Goal: Navigation & Orientation: Find specific page/section

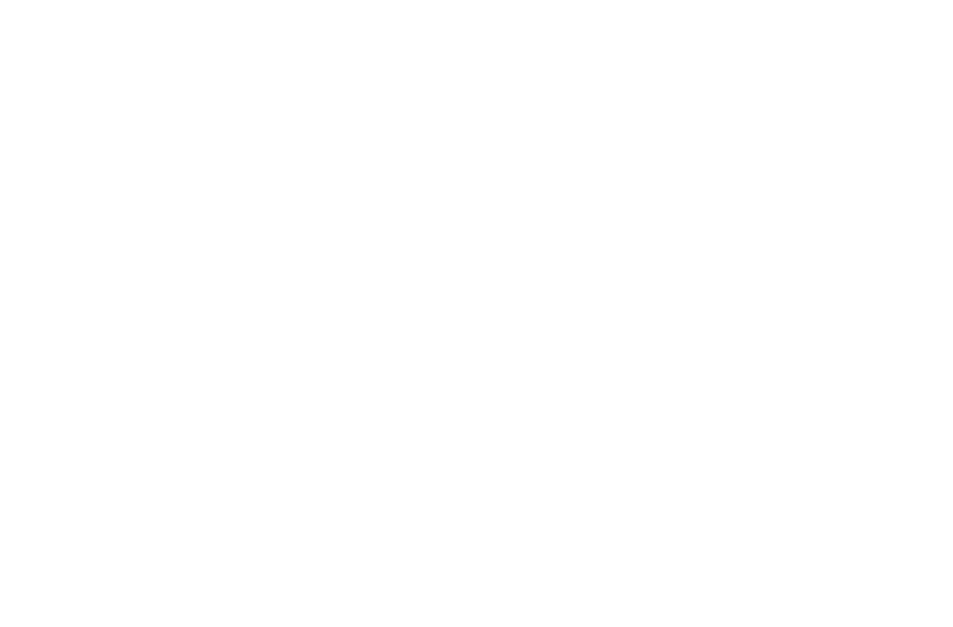
scroll to position [336, 0]
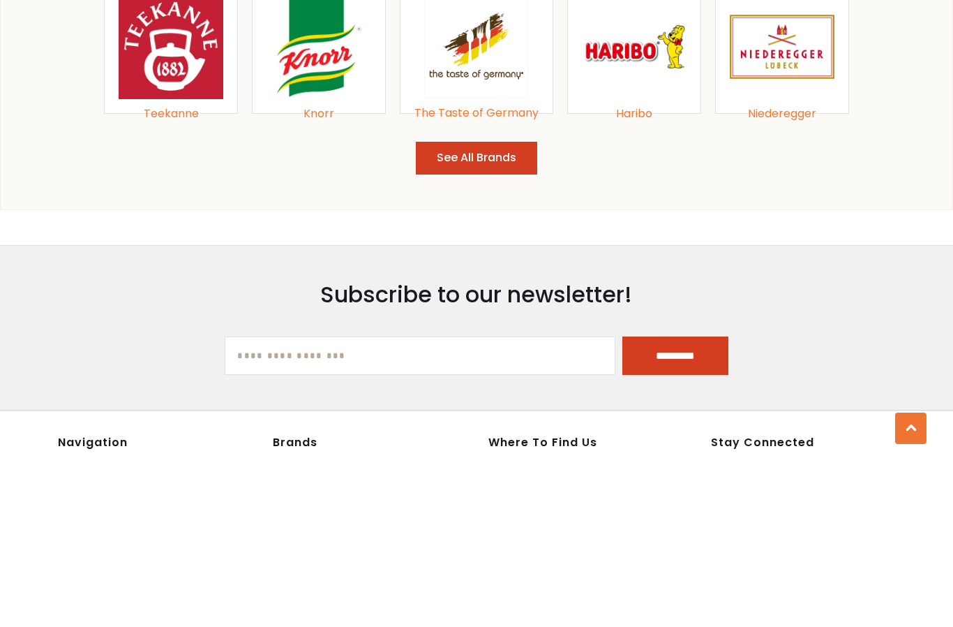
click at [497, 306] on button "See All Brands" at bounding box center [476, 322] width 121 height 33
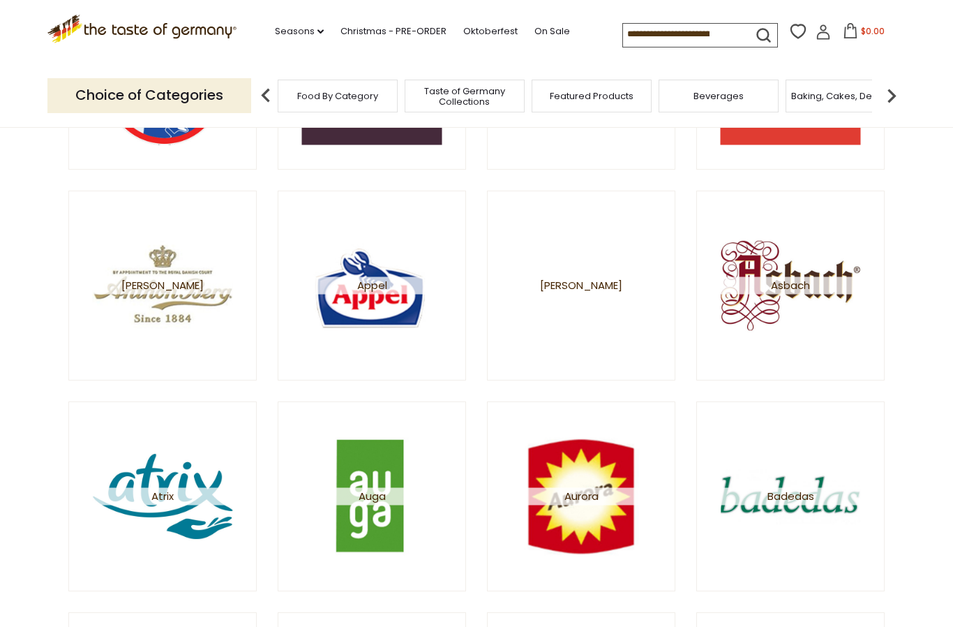
scroll to position [546, 0]
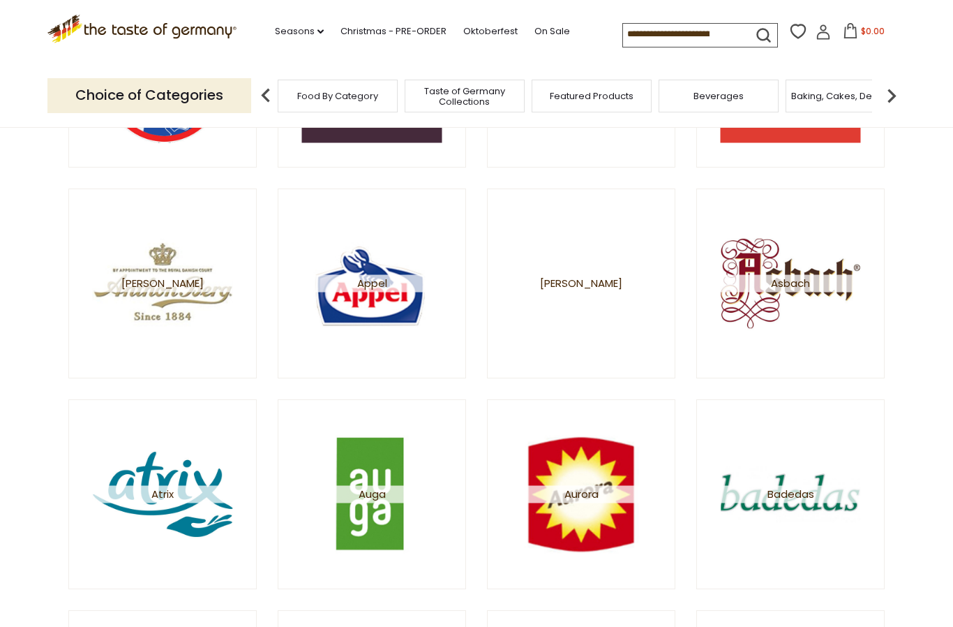
click at [778, 273] on img at bounding box center [791, 283] width 140 height 140
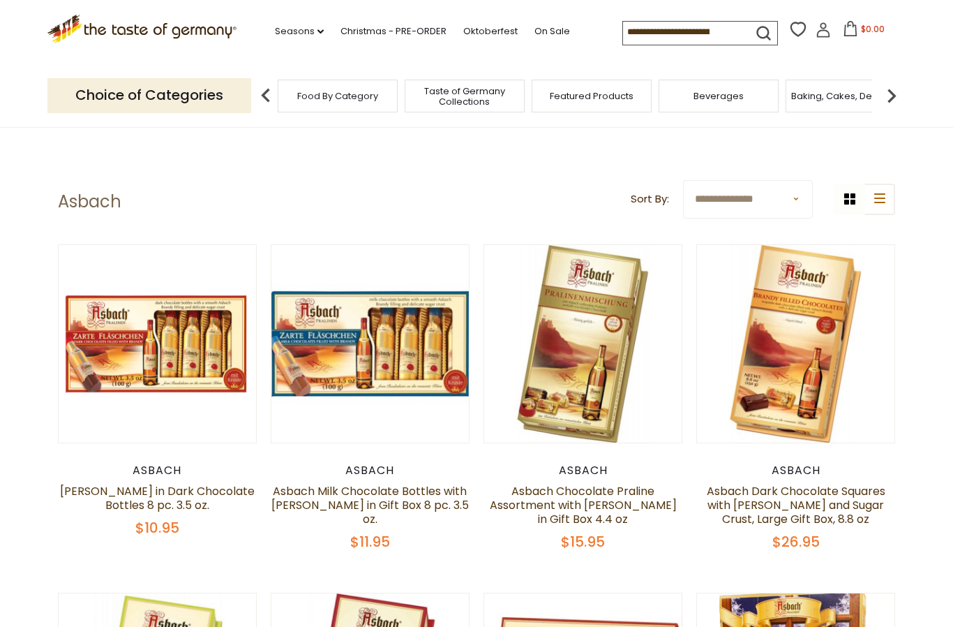
click at [147, 105] on button "Quick View" at bounding box center [157, 89] width 94 height 31
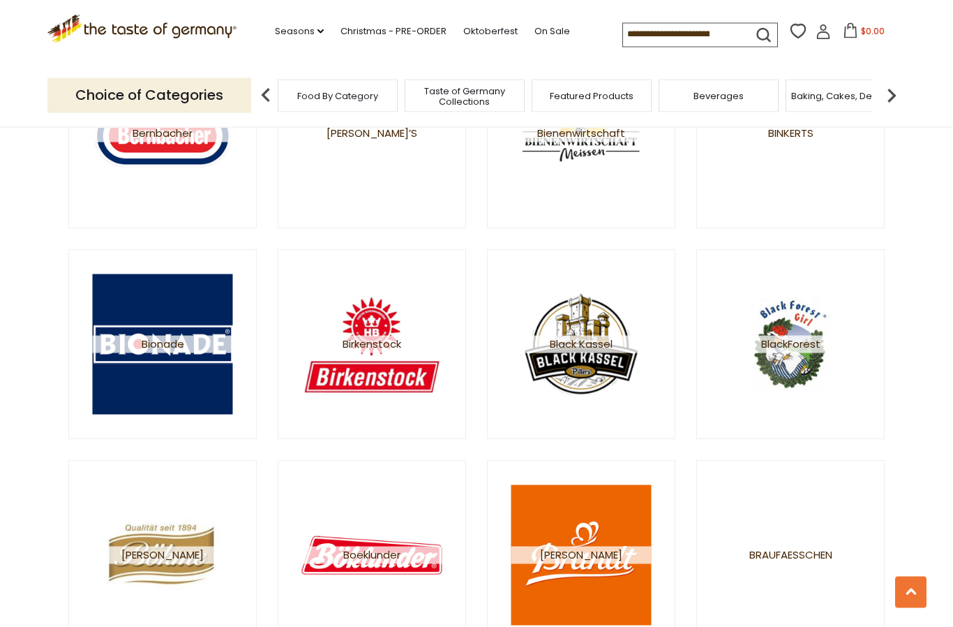
scroll to position [1538, 0]
click at [608, 354] on img at bounding box center [581, 344] width 140 height 140
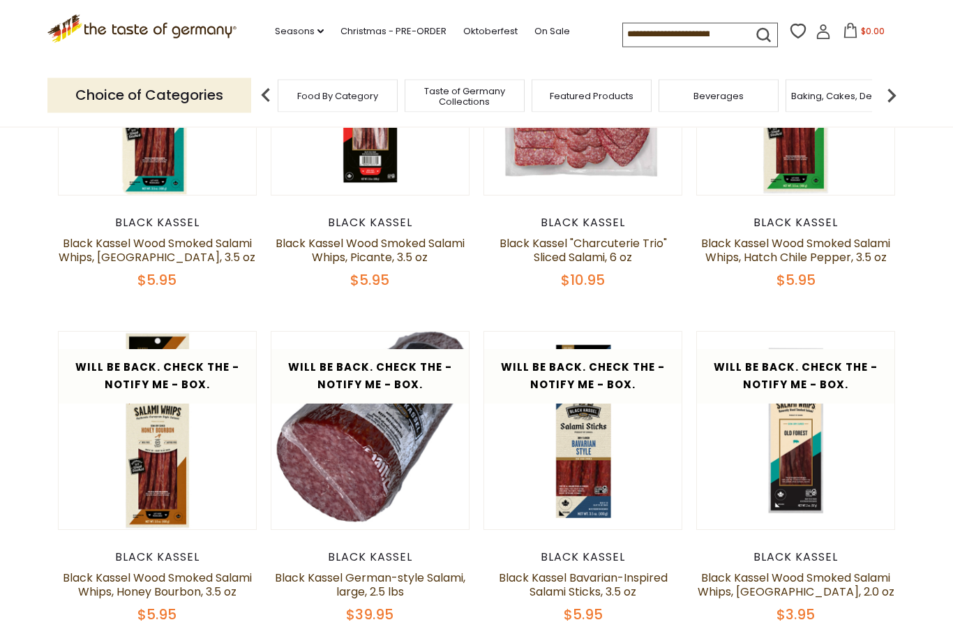
scroll to position [248, 0]
click at [479, 458] on div "Quick View Black Kassel Black Kassel Wood Smoked Salami Whips, [GEOGRAPHIC_DATA…" at bounding box center [476, 331] width 837 height 668
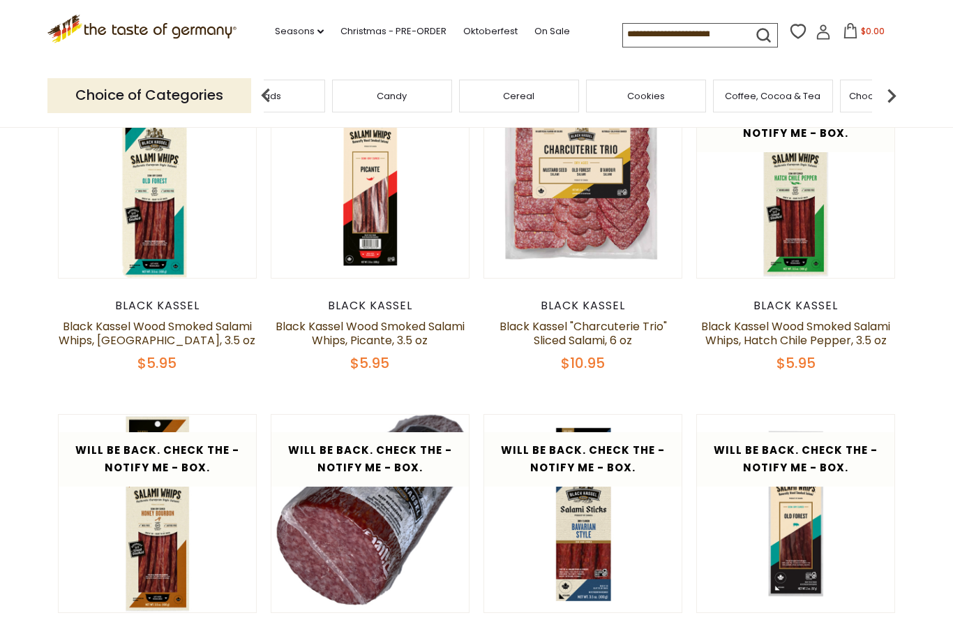
scroll to position [164, 0]
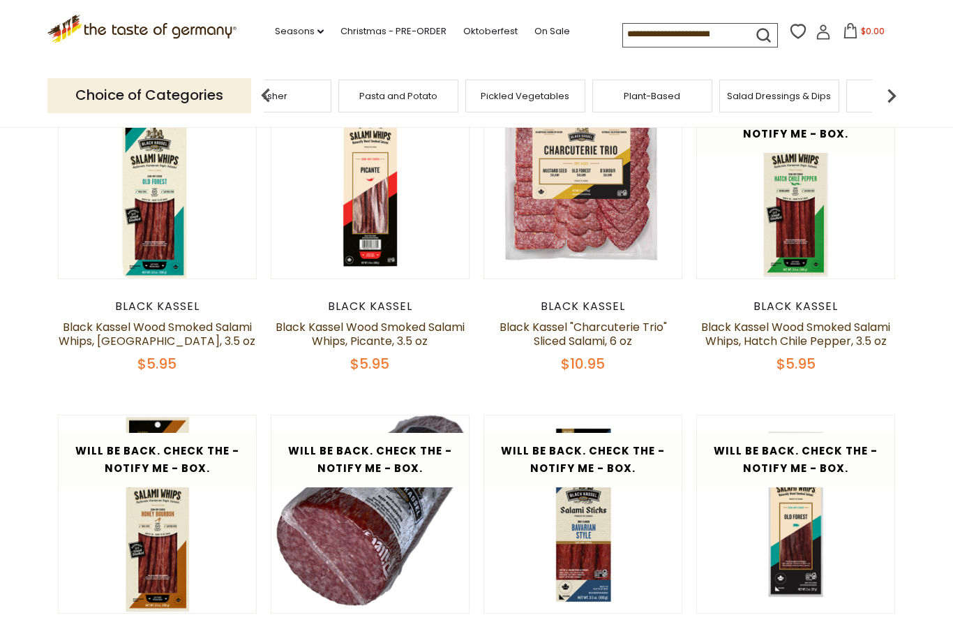
click at [331, 91] on div "Kosher" at bounding box center [271, 96] width 120 height 33
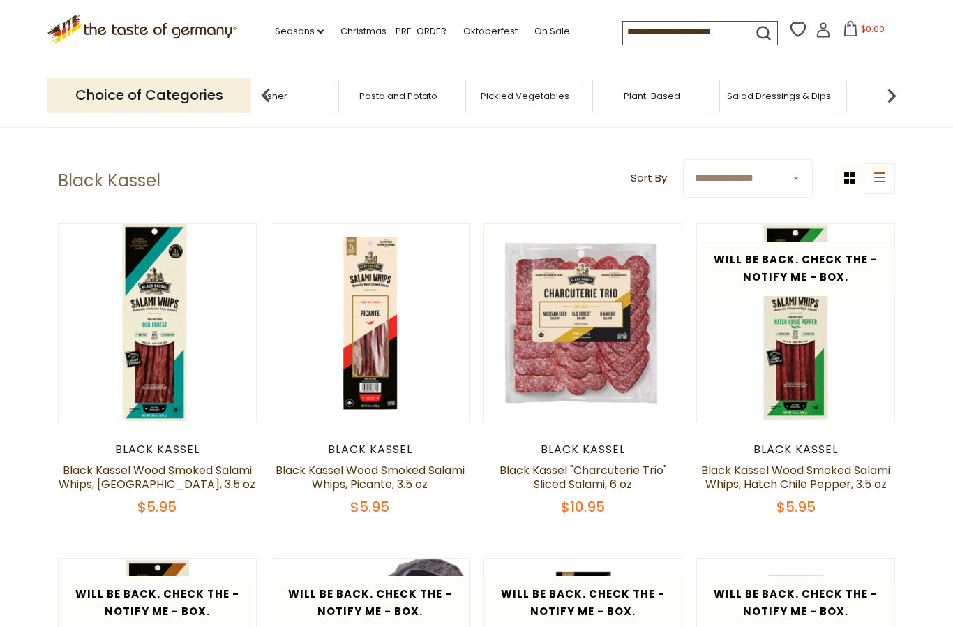
scroll to position [0, 0]
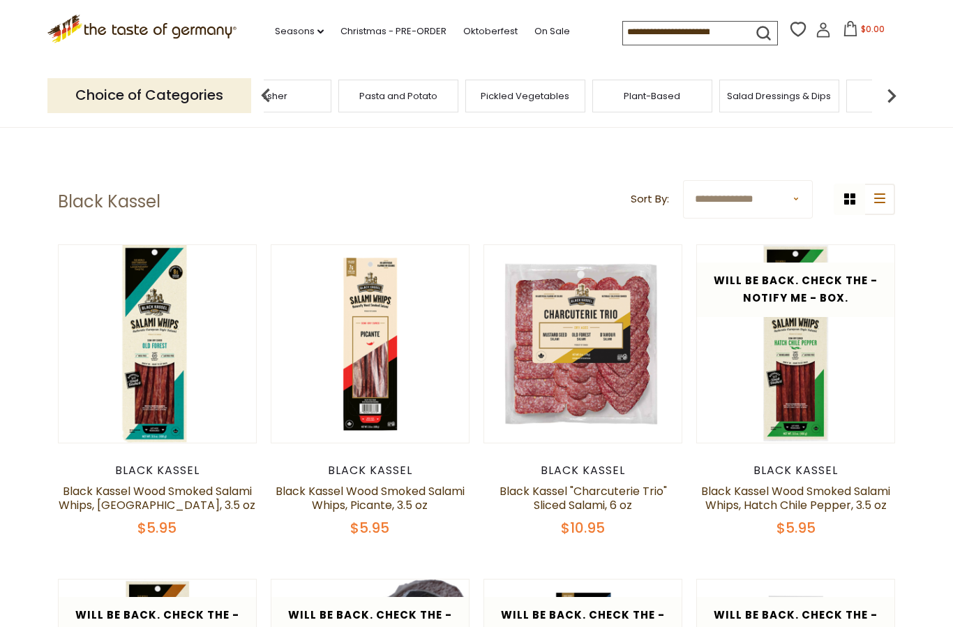
click at [463, 33] on link "Oktoberfest" at bounding box center [490, 31] width 54 height 15
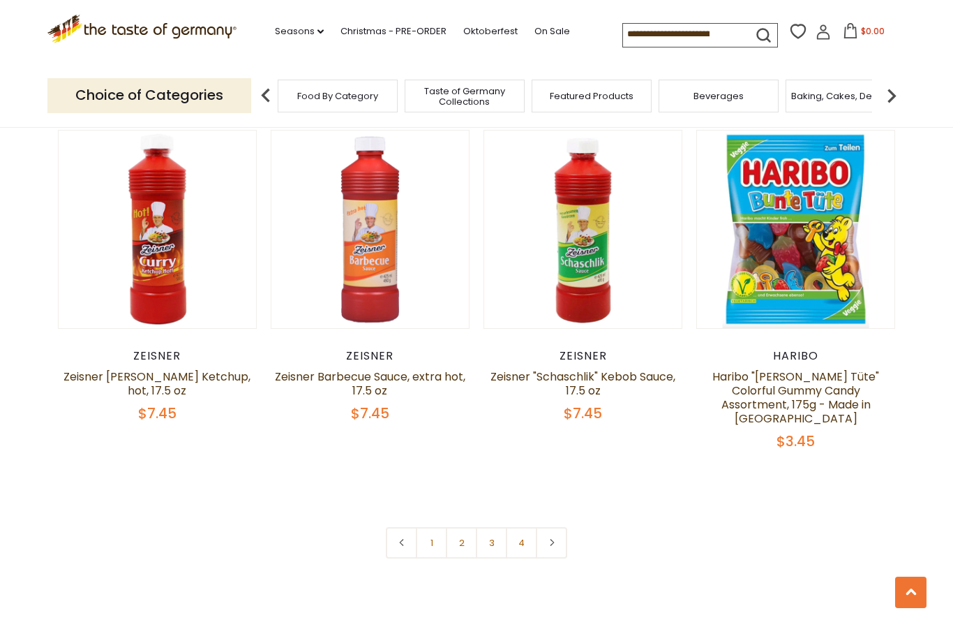
scroll to position [3177, 0]
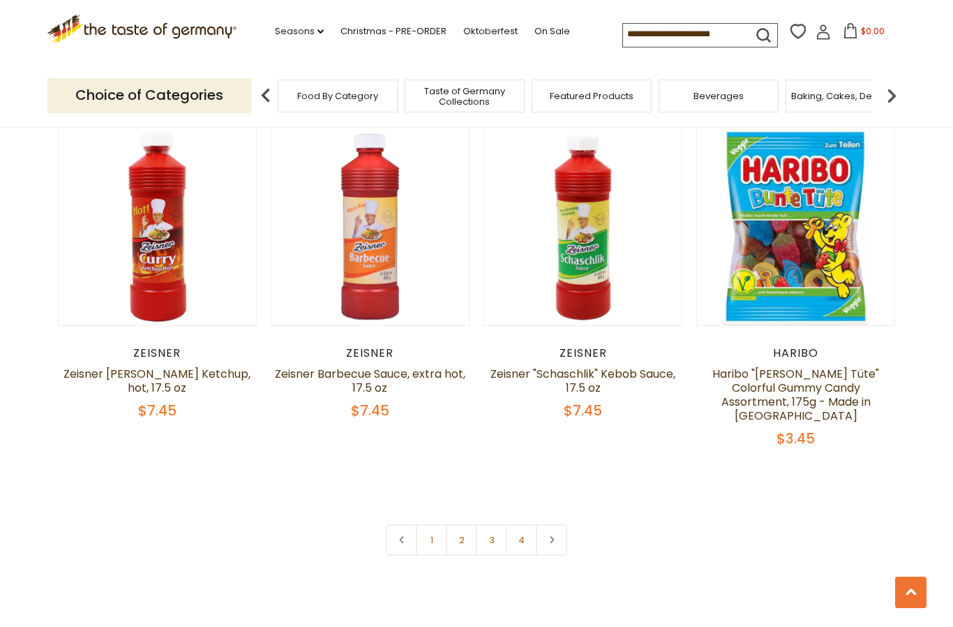
click at [465, 531] on link "2" at bounding box center [461, 539] width 31 height 31
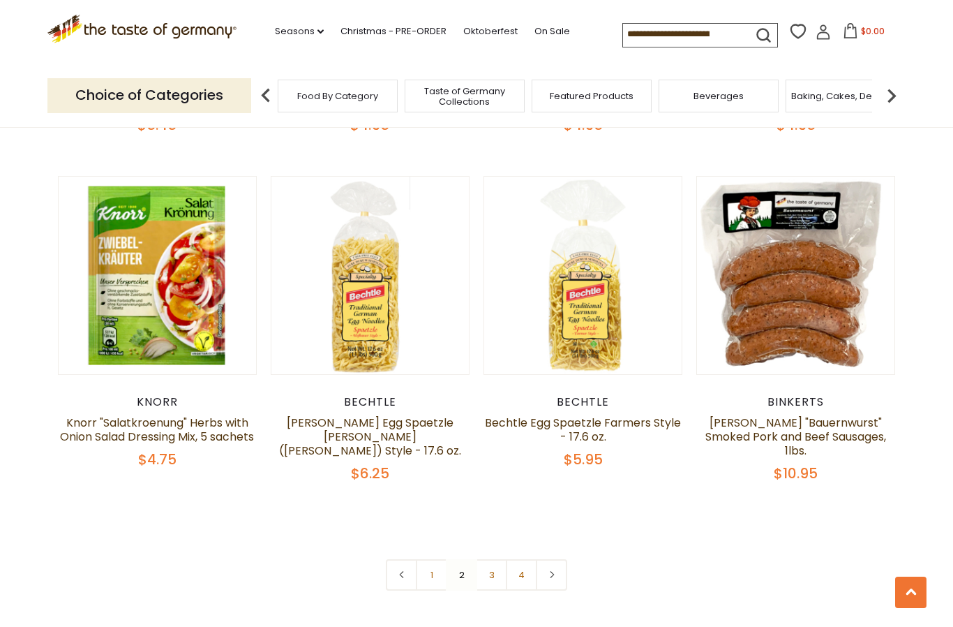
scroll to position [3115, 0]
click at [497, 560] on link "3" at bounding box center [491, 573] width 31 height 31
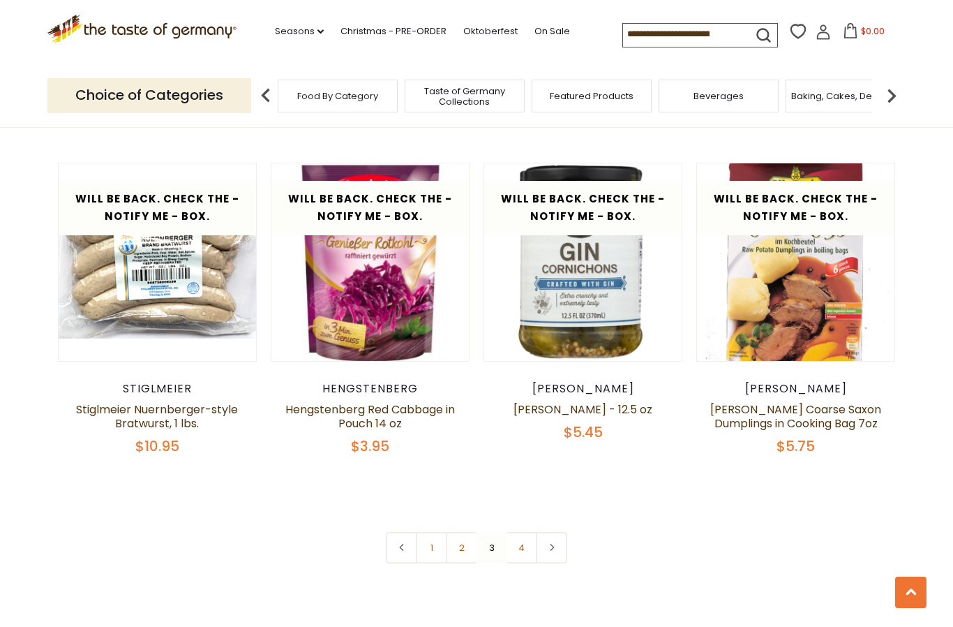
scroll to position [3057, 0]
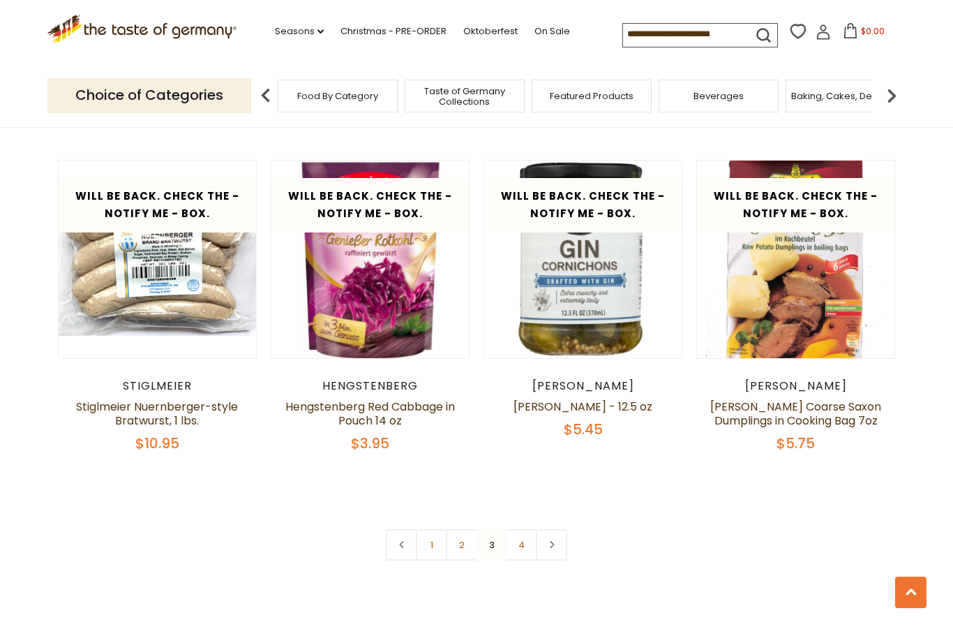
click at [514, 549] on link "4" at bounding box center [521, 544] width 31 height 31
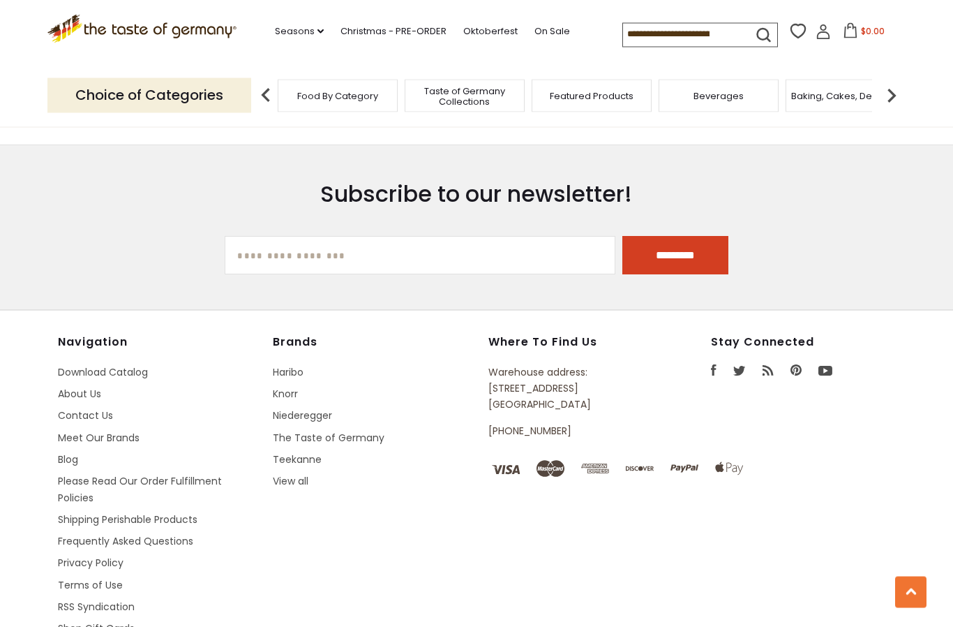
scroll to position [1297, 0]
